Goal: Transaction & Acquisition: Purchase product/service

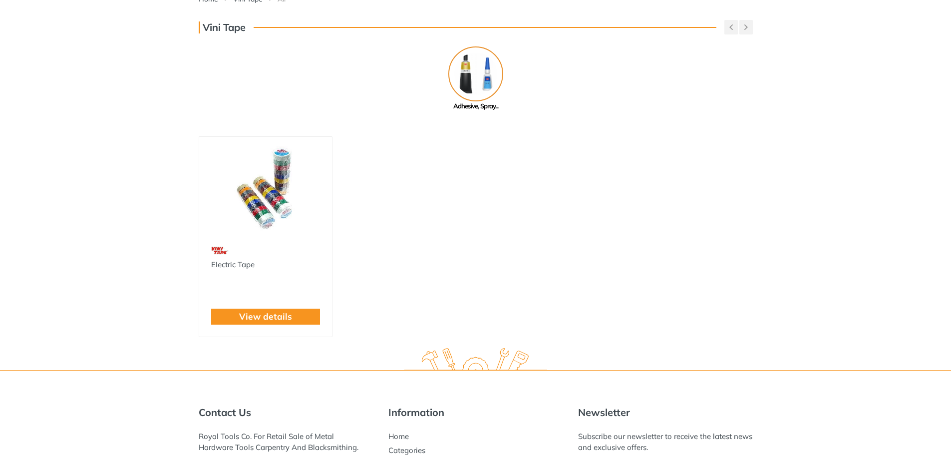
scroll to position [200, 0]
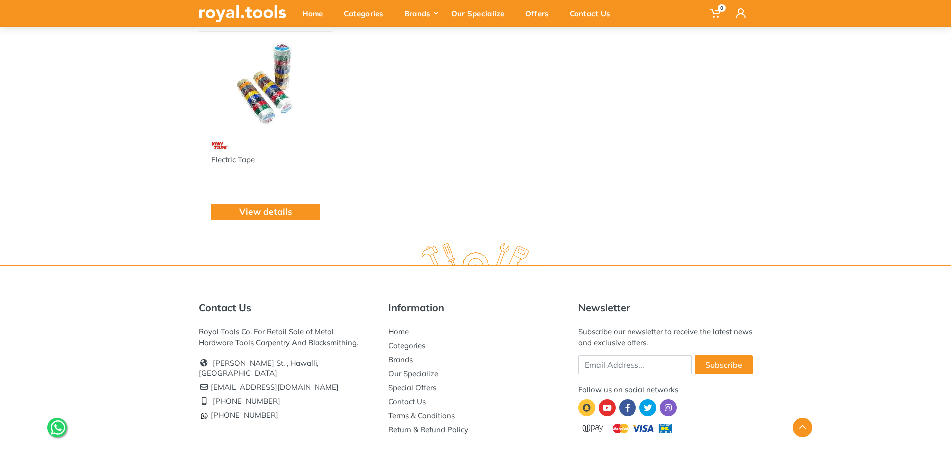
click at [255, 122] on img at bounding box center [265, 84] width 115 height 86
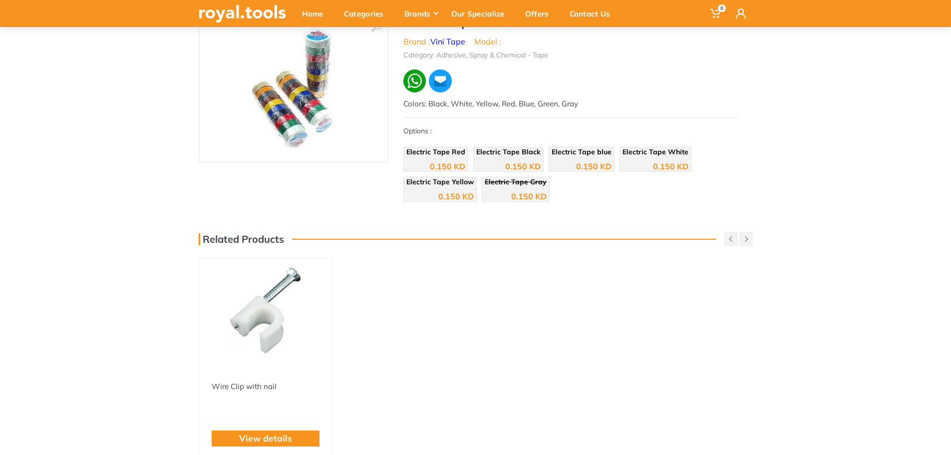
scroll to position [50, 0]
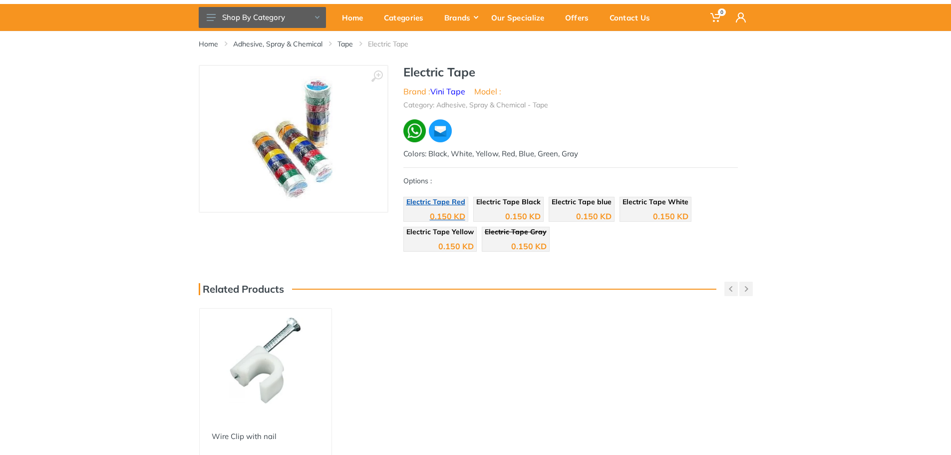
click at [443, 204] on span "Electric Tape Red" at bounding box center [435, 201] width 59 height 9
